Goal: Find specific page/section: Find specific page/section

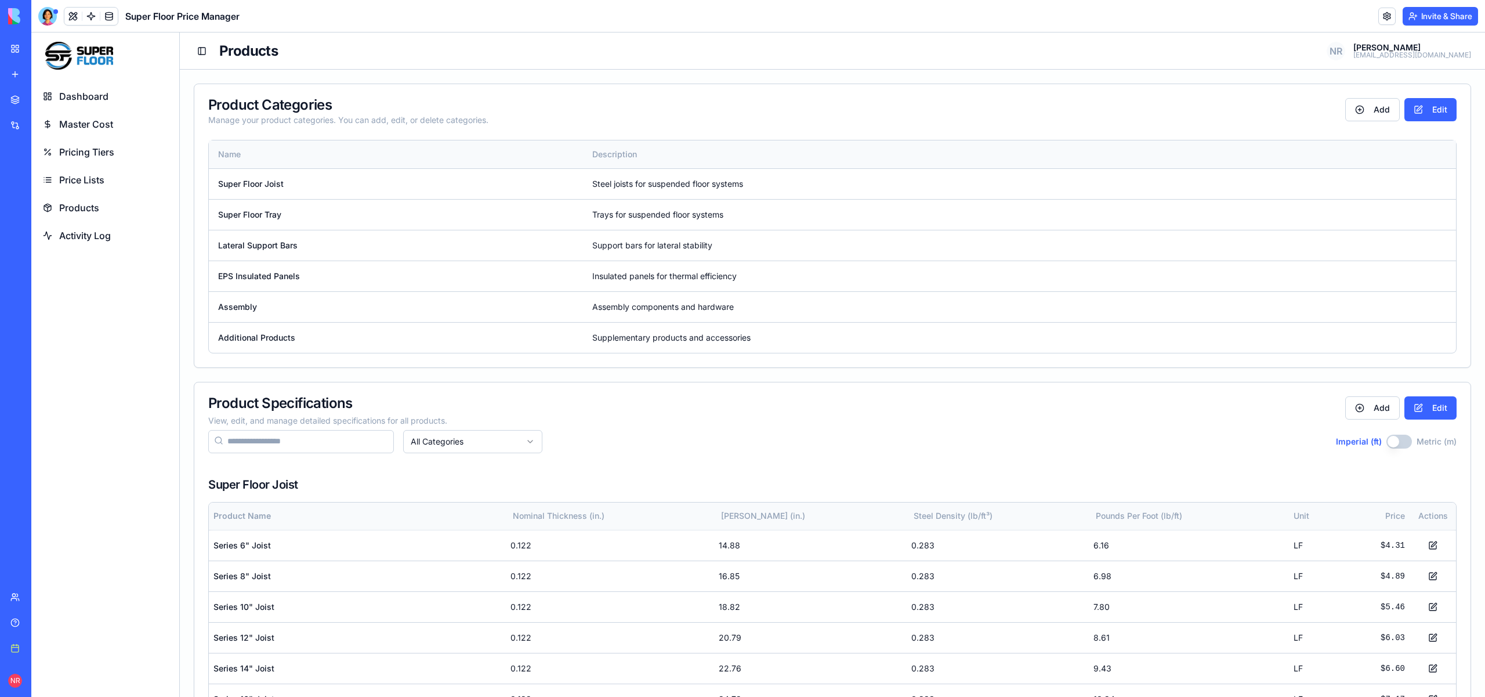
click at [78, 205] on span "Products" at bounding box center [79, 208] width 40 height 14
click at [89, 183] on span "Price Lists" at bounding box center [81, 180] width 45 height 14
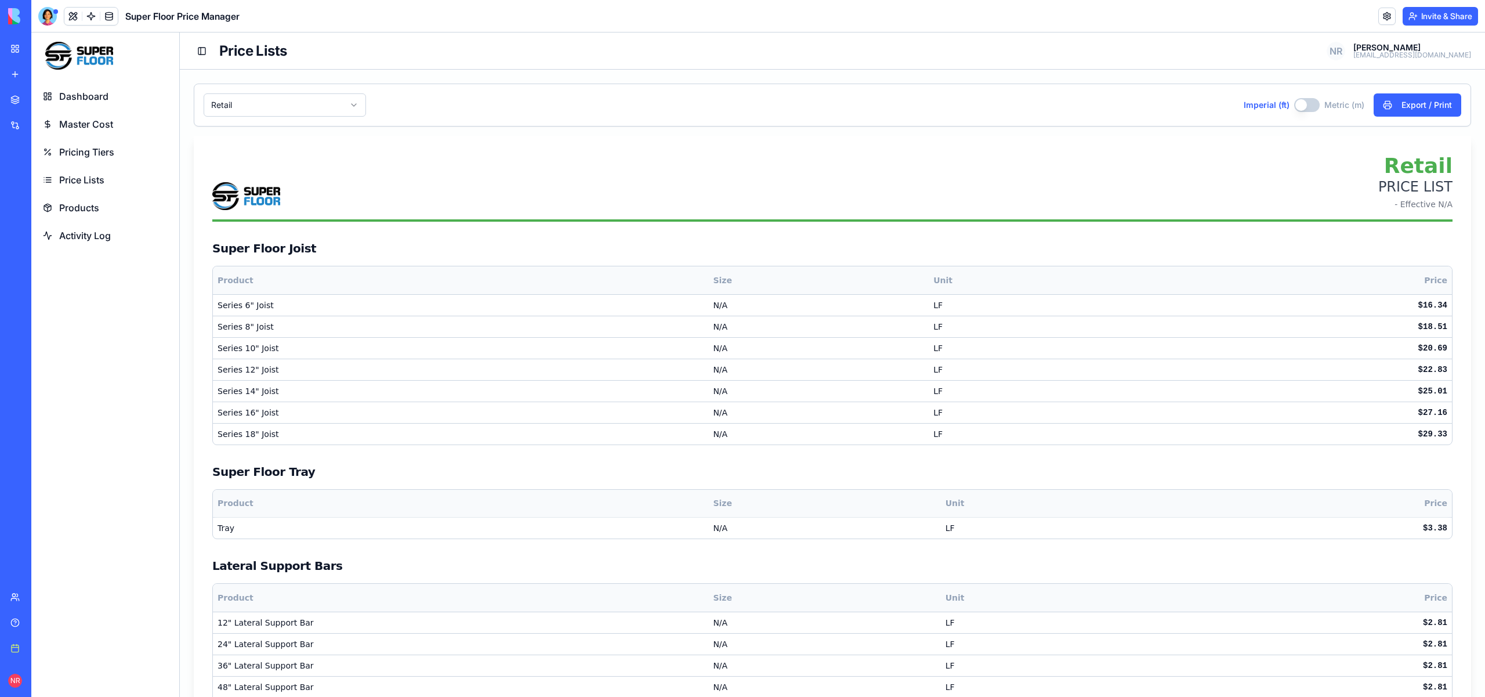
click at [83, 205] on span "Products" at bounding box center [79, 208] width 40 height 14
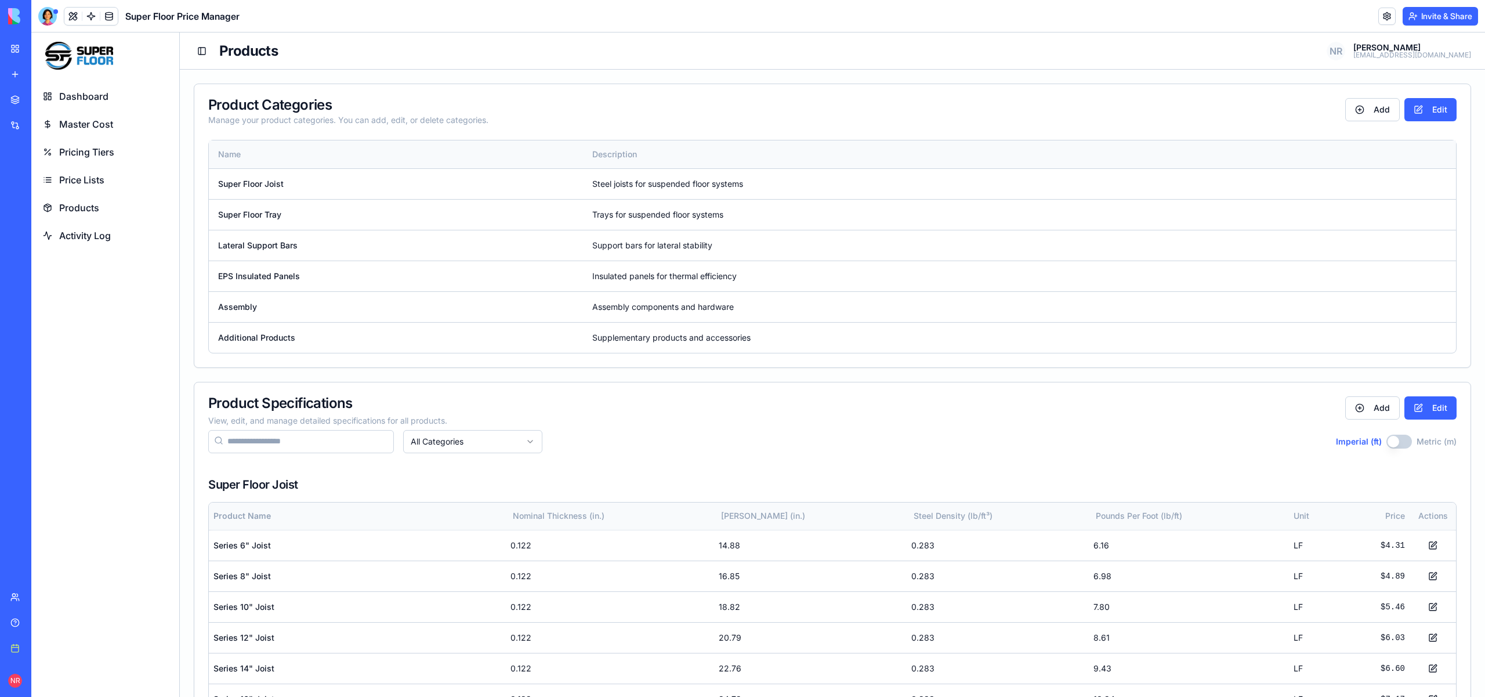
click at [85, 172] on link "Price Lists" at bounding box center [105, 180] width 139 height 26
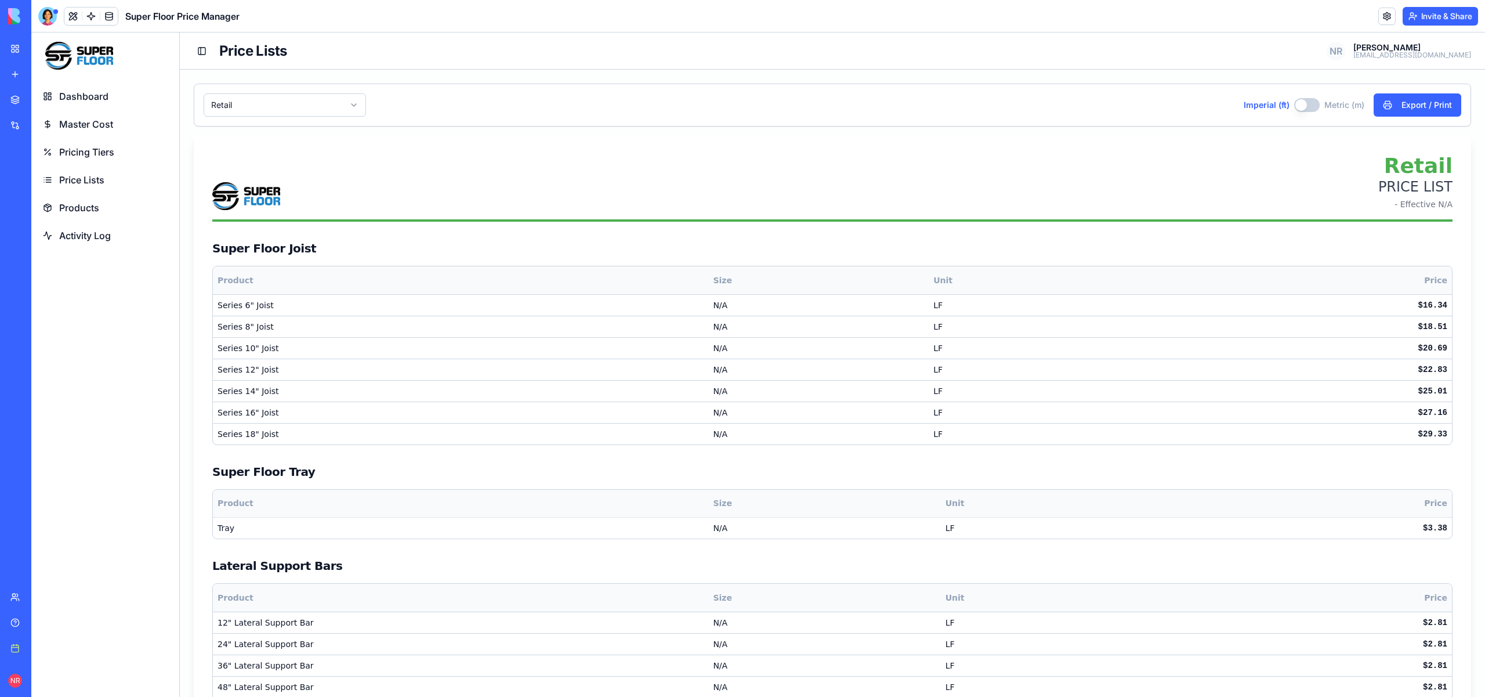
click at [1300, 106] on button "Imperial (ft)" at bounding box center [1307, 105] width 26 height 14
click at [1300, 106] on button "Imperial (ft)" at bounding box center [1306, 105] width 26 height 14
click at [270, 101] on html "Dashboard Master Cost Pricing Tiers Price Lists Products Activity Log Toggle Si…" at bounding box center [757, 609] width 1453 height 1154
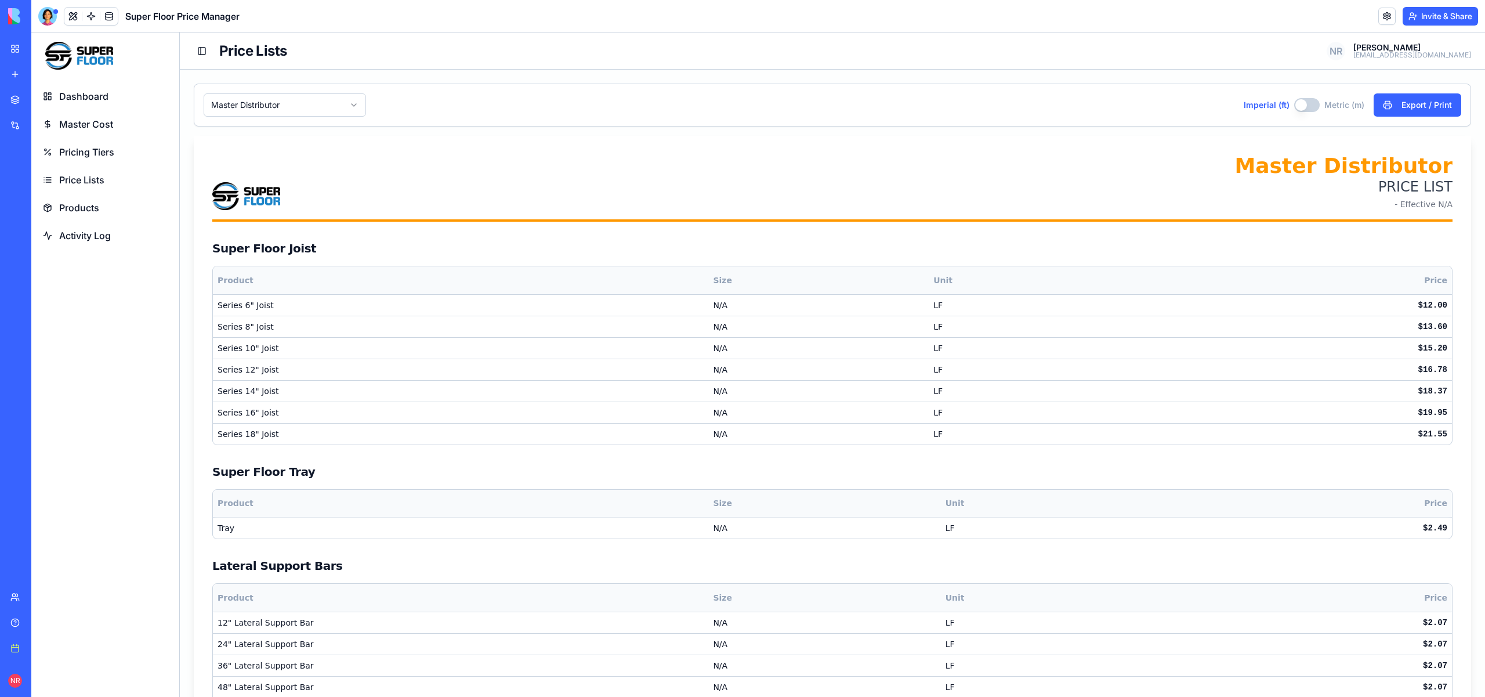
click at [1301, 103] on button "Imperial (ft)" at bounding box center [1307, 105] width 26 height 14
click at [1298, 103] on button "Imperial (ft)" at bounding box center [1306, 105] width 26 height 14
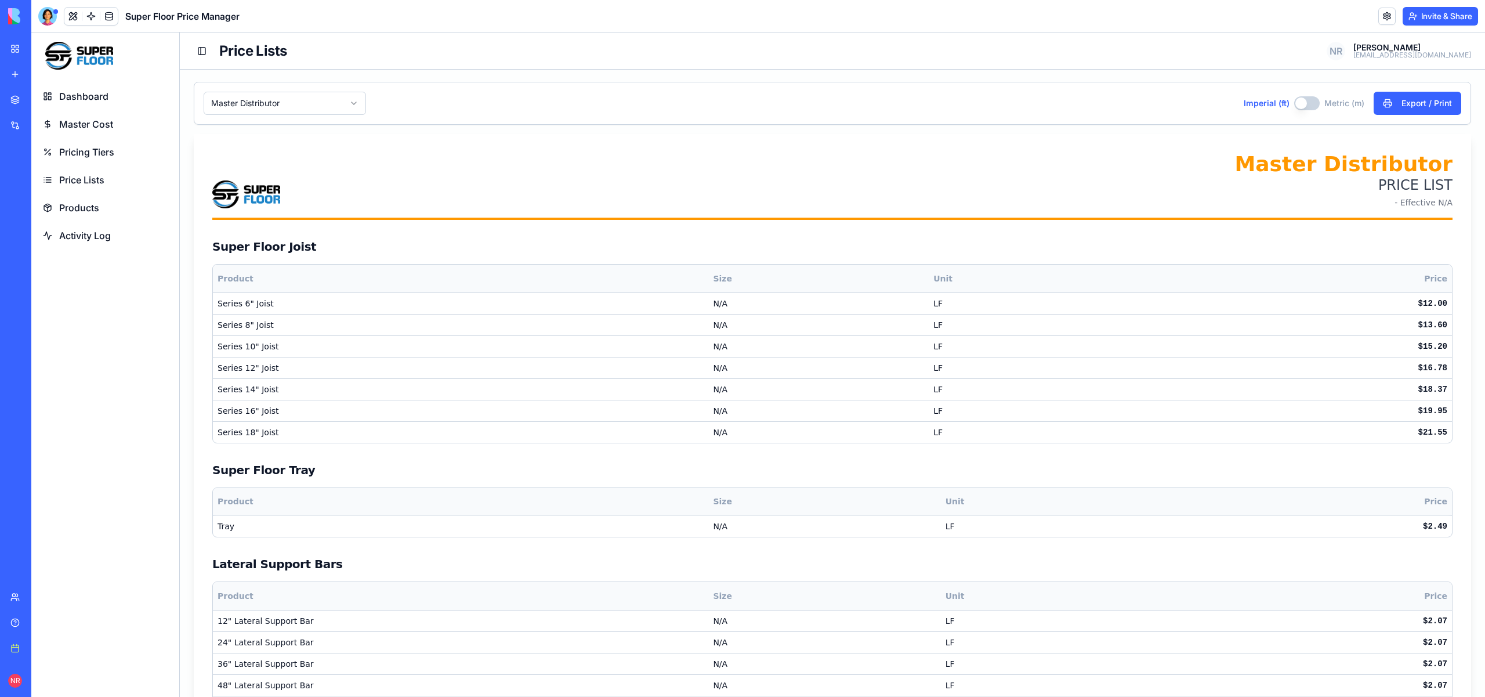
scroll to position [2, 0]
click at [74, 150] on span "Pricing Tiers" at bounding box center [86, 152] width 55 height 14
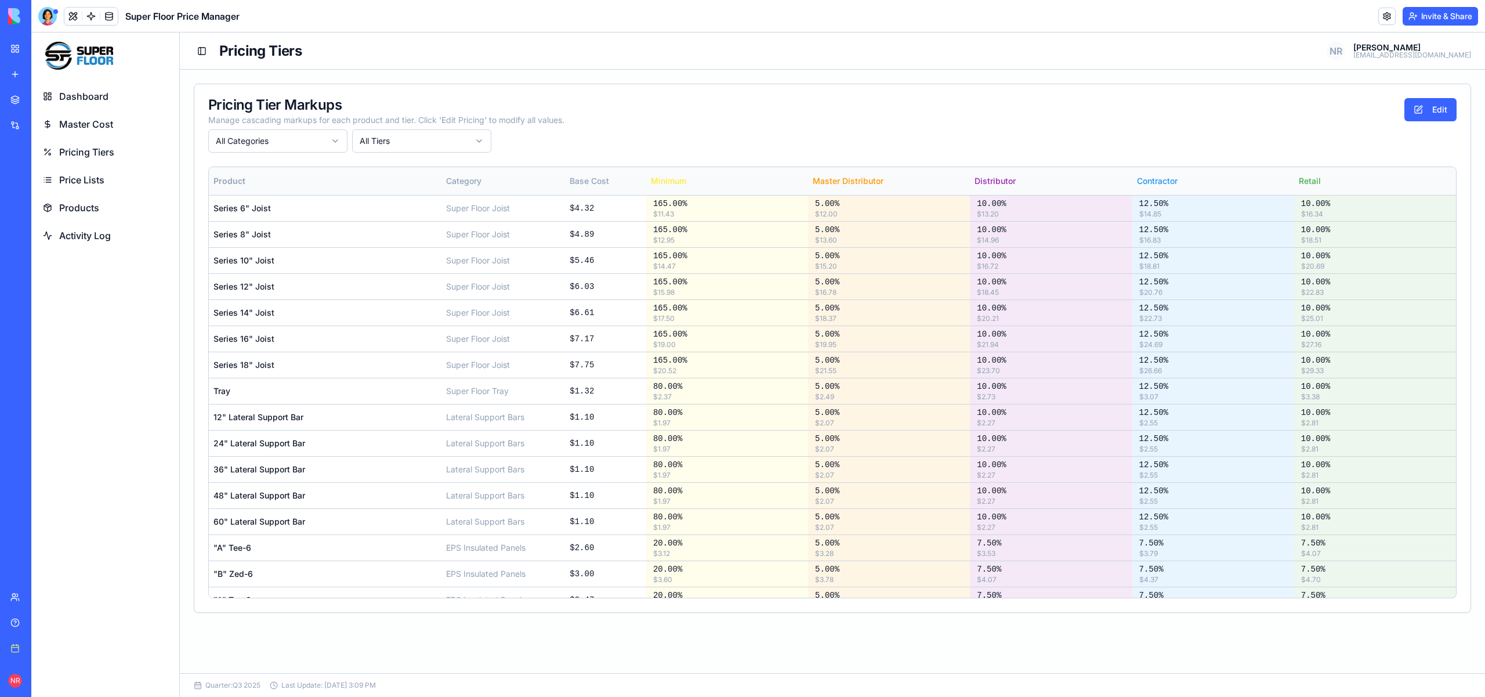
click at [669, 93] on div "Pricing Tier Markups Manage cascading markups for each product and tier. Click …" at bounding box center [832, 125] width 1276 height 82
click at [694, 78] on main "Pricing Tier Markups Manage cascading markups for each product and tier. Click …" at bounding box center [832, 371] width 1305 height 603
